Goal: Task Accomplishment & Management: Use online tool/utility

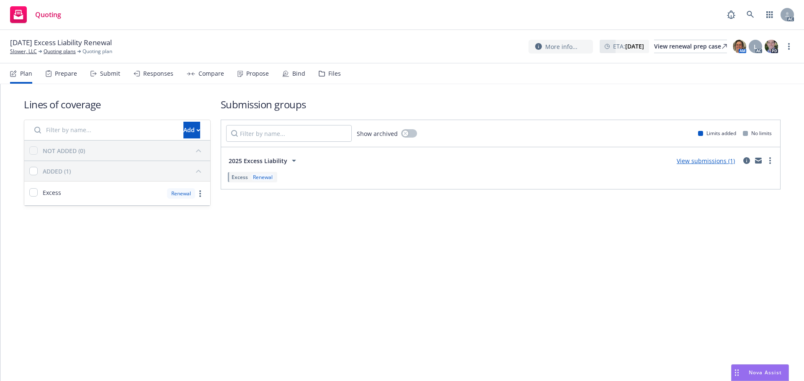
click at [107, 78] on div "Submit" at bounding box center [105, 74] width 30 height 20
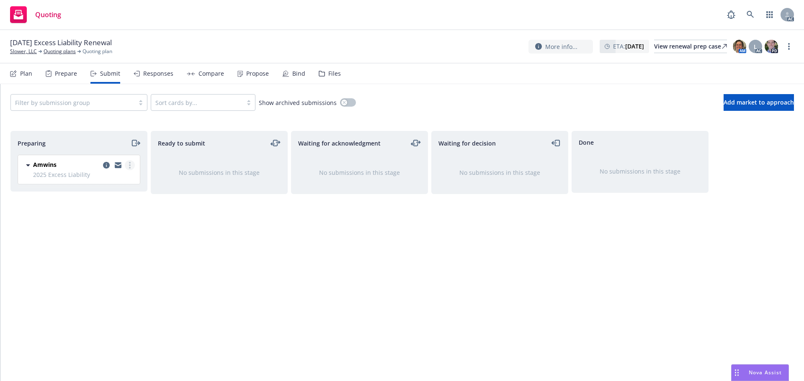
click at [132, 168] on link "more" at bounding box center [130, 165] width 10 height 10
click at [110, 198] on span "Log acknowledgement" at bounding box center [92, 199] width 82 height 8
